Goal: Information Seeking & Learning: Check status

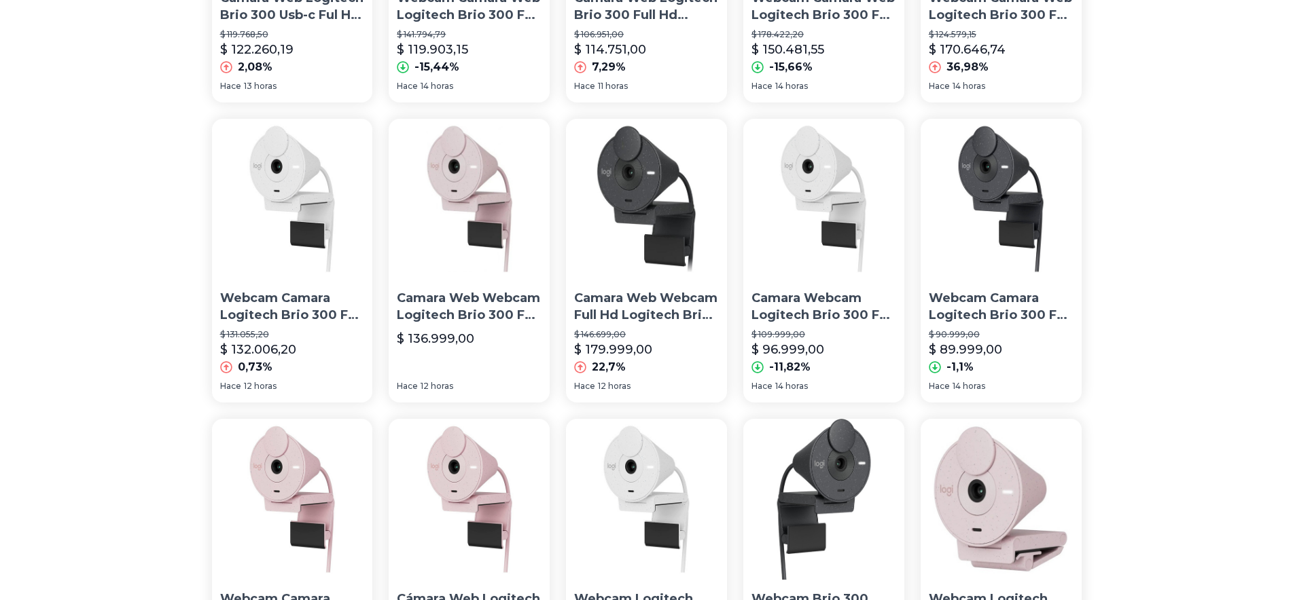
scroll to position [623, 0]
click at [822, 297] on p "Camara Webcam Logitech Brio 300 Full Hd 1080p" at bounding box center [823, 308] width 145 height 34
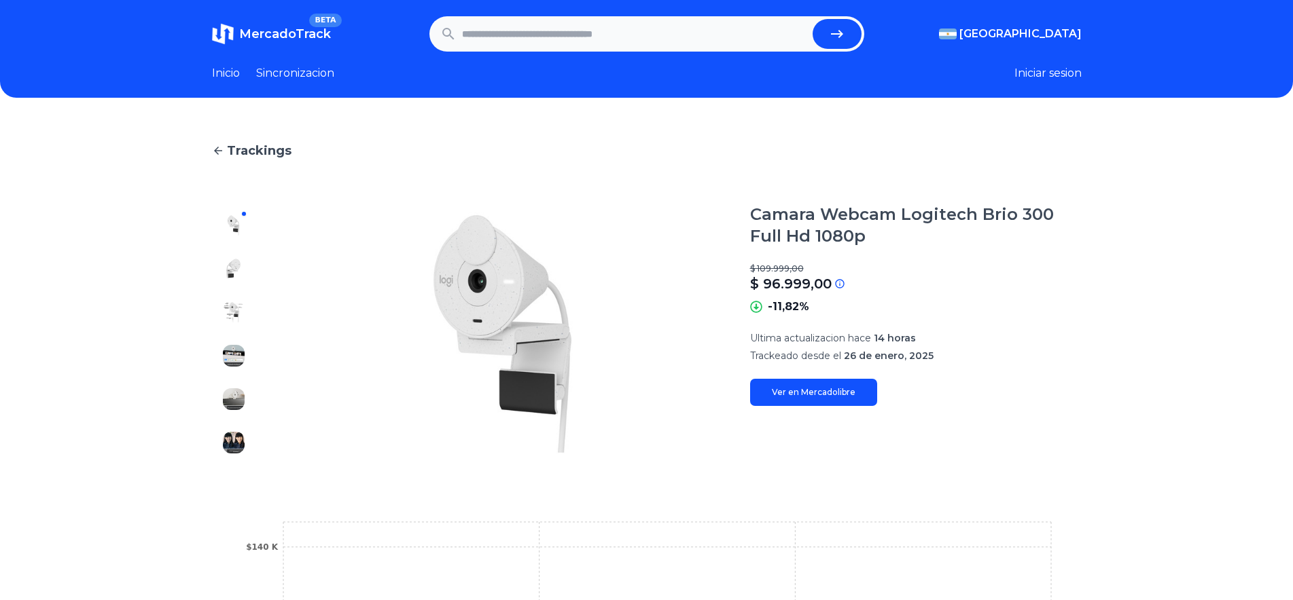
click at [235, 405] on img at bounding box center [234, 400] width 22 height 22
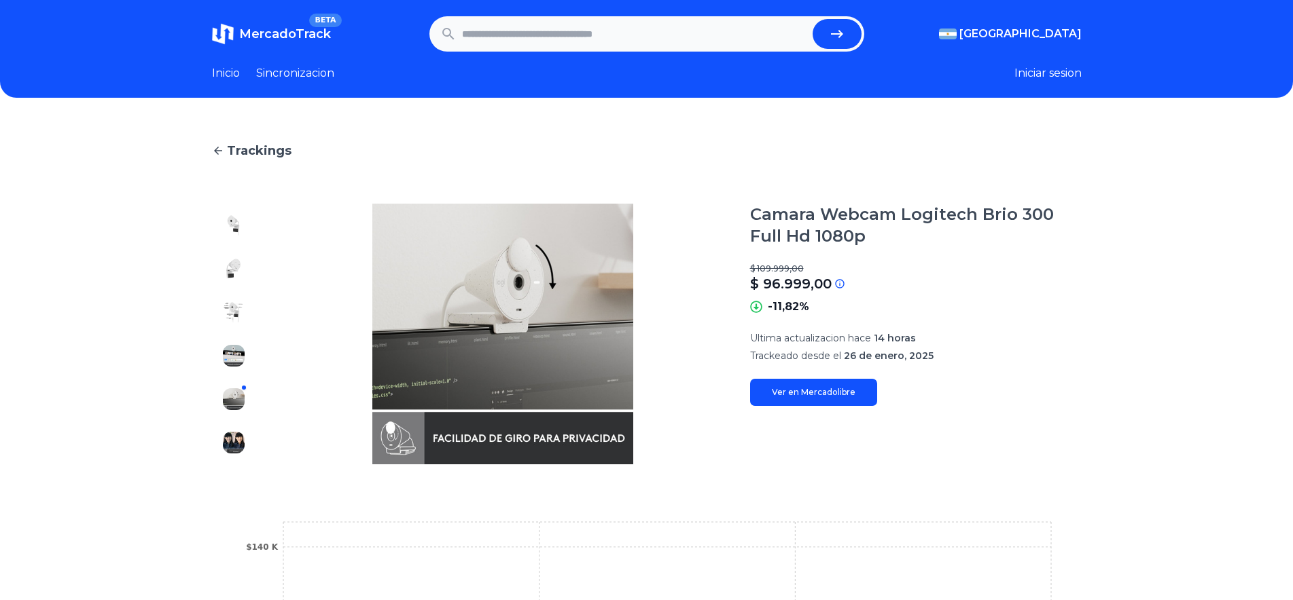
click at [234, 458] on div at bounding box center [233, 334] width 43 height 261
click at [237, 438] on img at bounding box center [234, 443] width 22 height 22
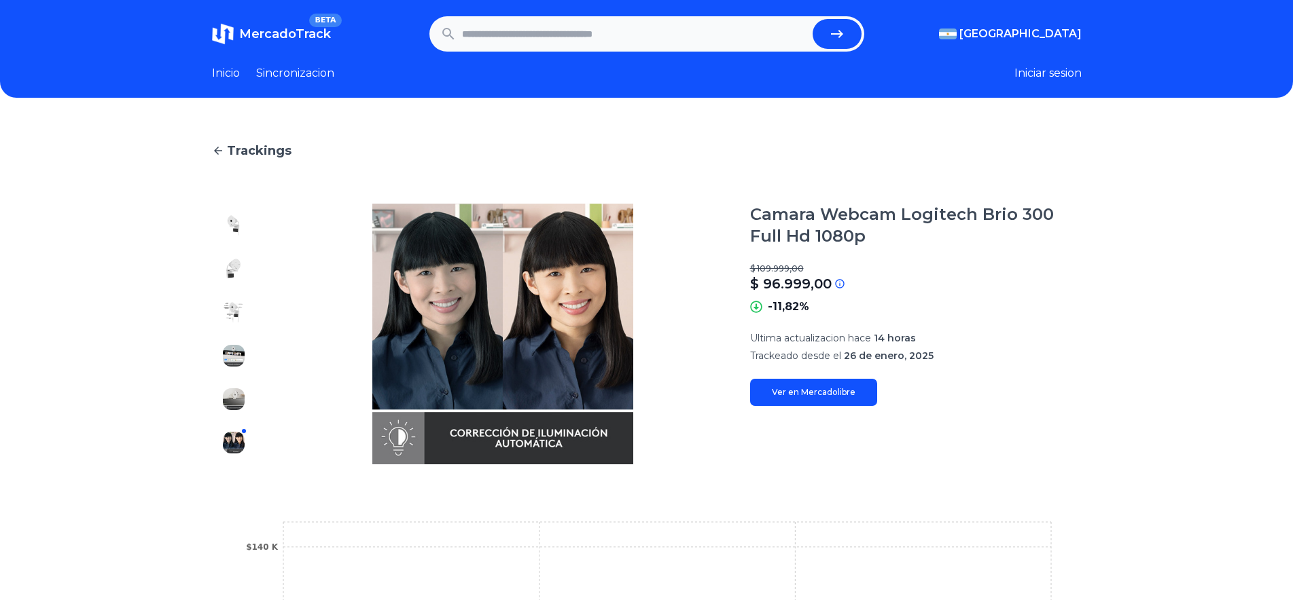
click at [244, 223] on img at bounding box center [234, 226] width 22 height 22
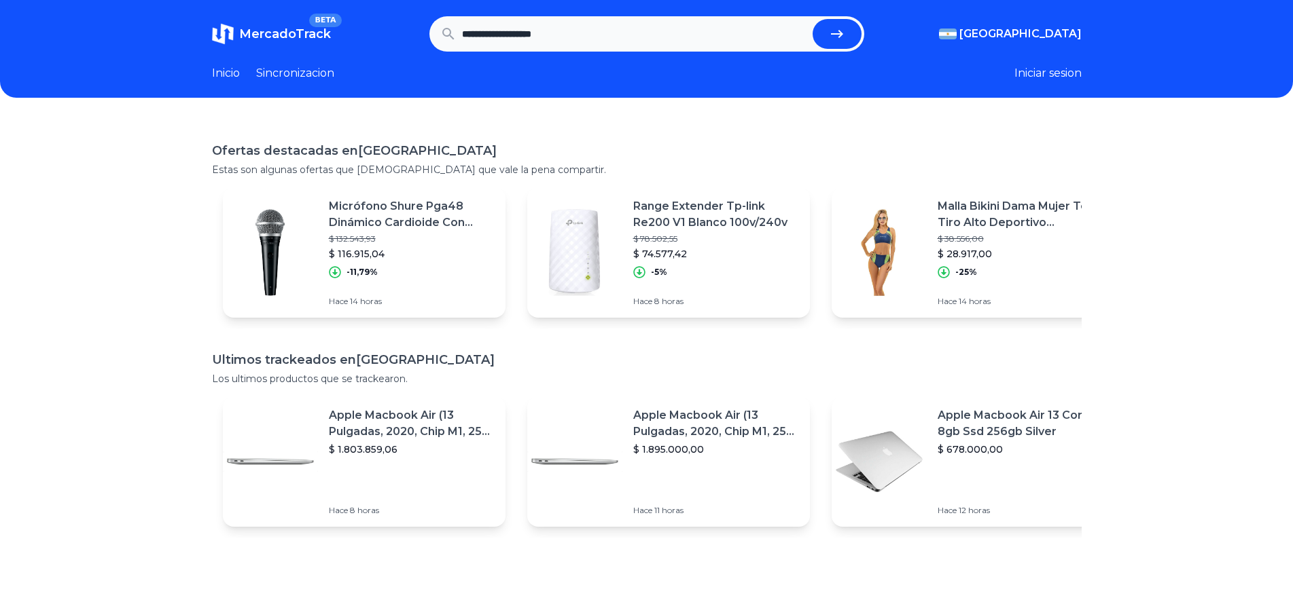
type input "**********"
click at [812, 19] on button "submit" at bounding box center [836, 34] width 49 height 30
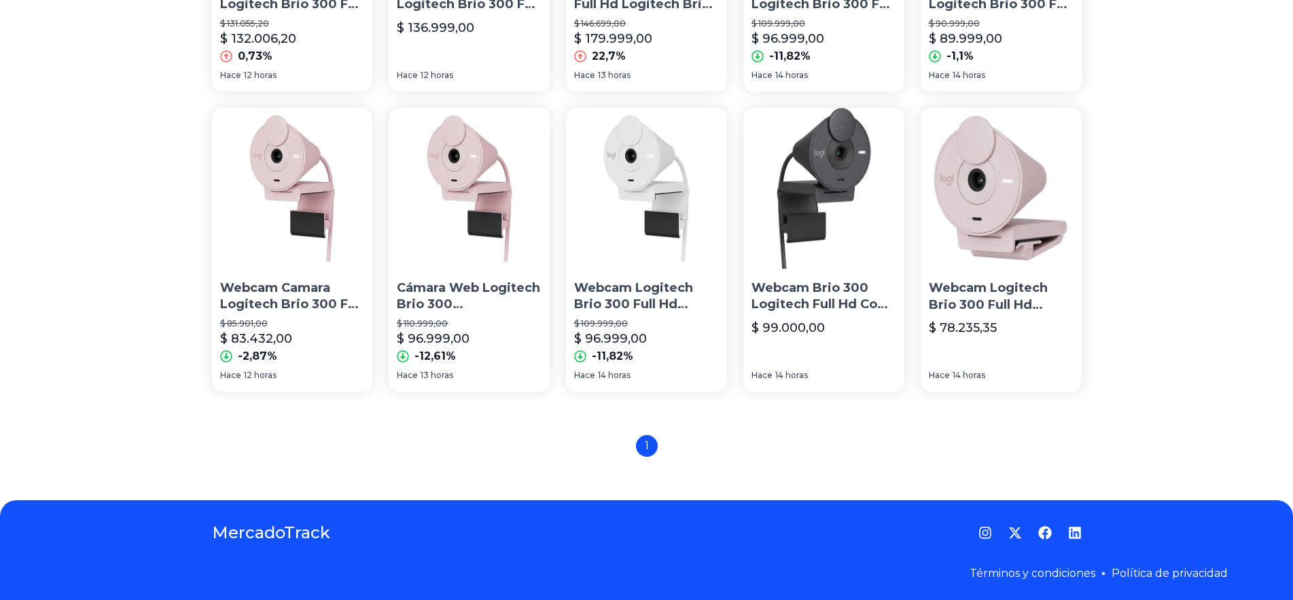
scroll to position [938, 0]
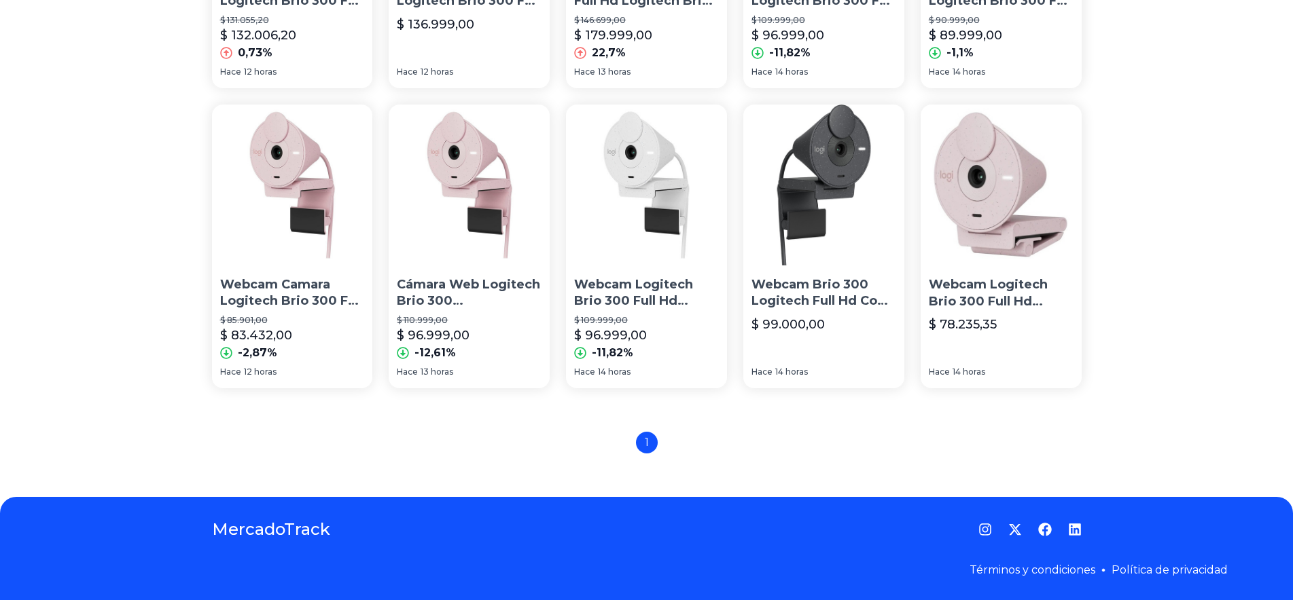
click at [297, 287] on p "Webcam Camara Logitech Brio 300 Full Hd Con Microfono Integr" at bounding box center [292, 293] width 145 height 34
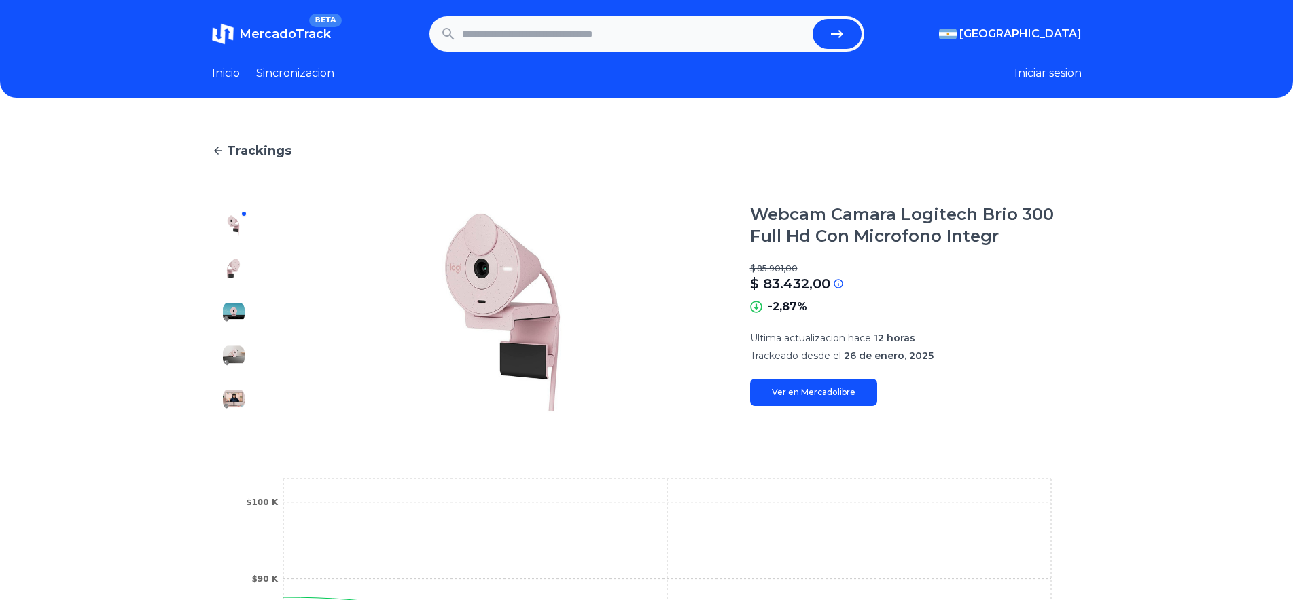
click at [840, 402] on link "Ver en Mercadolibre" at bounding box center [813, 392] width 127 height 27
type input "**********"
